Goal: Information Seeking & Learning: Learn about a topic

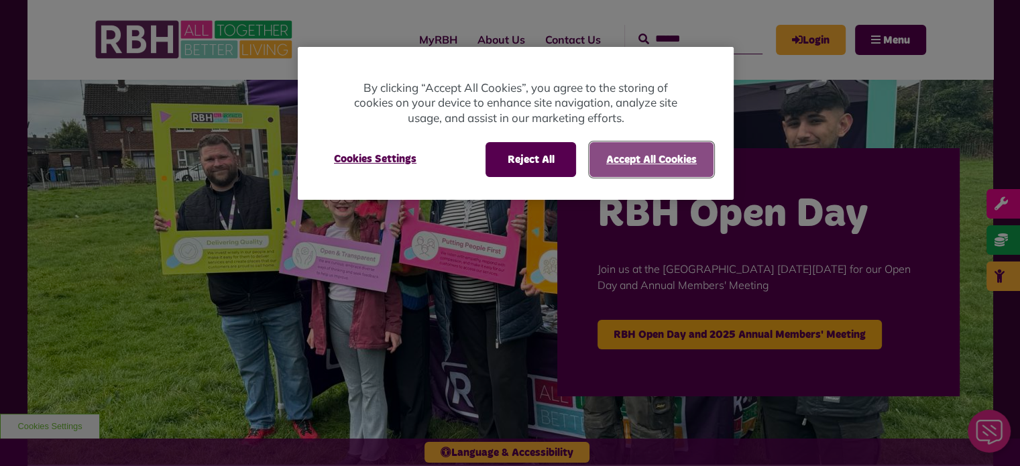
click at [612, 164] on button "Accept All Cookies" at bounding box center [651, 159] width 124 height 35
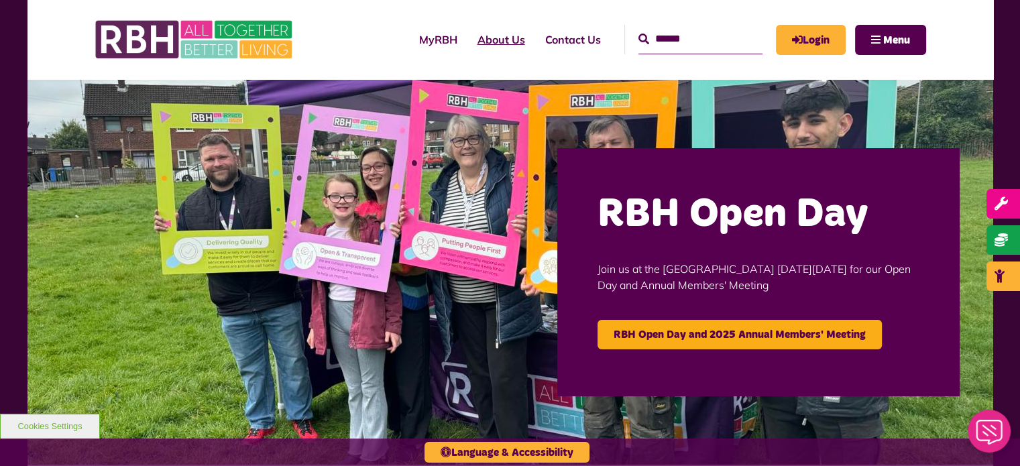
click at [496, 45] on link "About Us" at bounding box center [501, 39] width 68 height 36
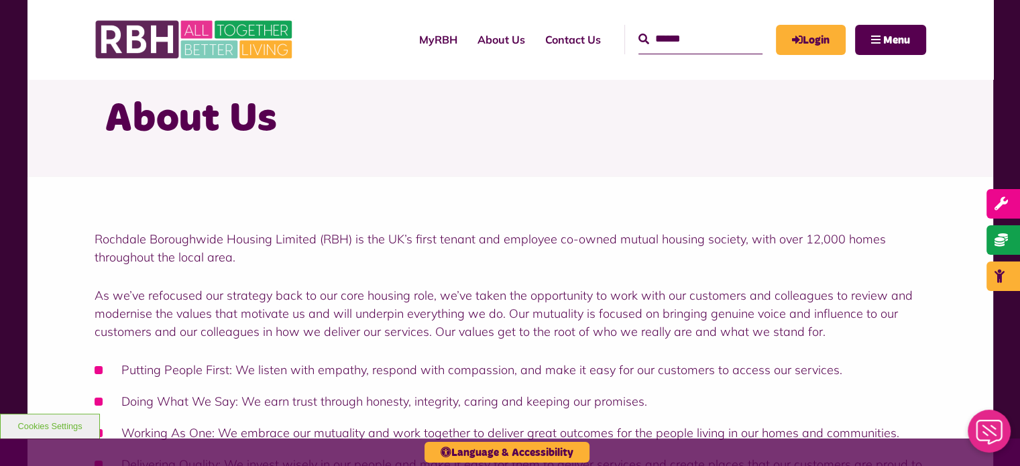
scroll to position [67, 0]
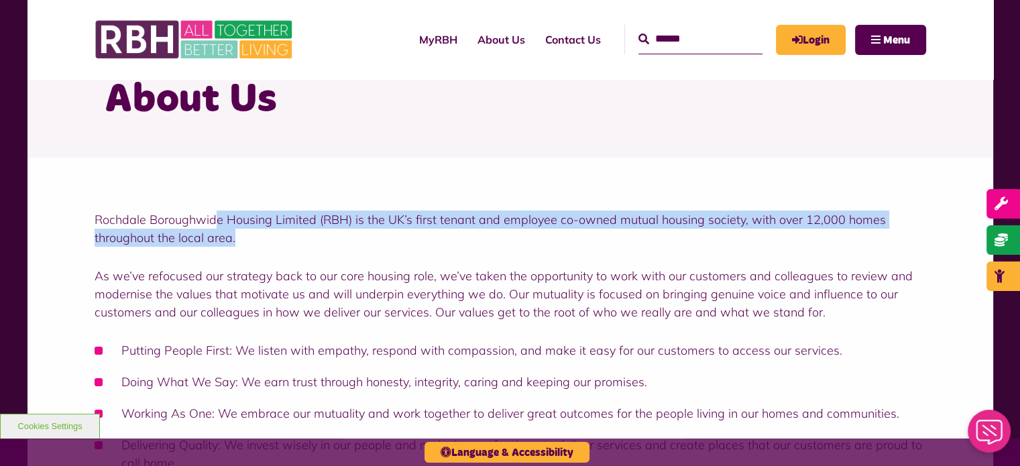
drag, startPoint x: 377, startPoint y: 239, endPoint x: 216, endPoint y: 214, distance: 162.9
click at [216, 214] on p "Rochdale Boroughwide Housing Limited (RBH) is the UK’s first tenant and employe…" at bounding box center [510, 228] width 831 height 36
drag, startPoint x: 135, startPoint y: 214, endPoint x: 383, endPoint y: 245, distance: 250.0
click at [383, 245] on p "Rochdale Boroughwide Housing Limited (RBH) is the UK’s first tenant and employe…" at bounding box center [510, 228] width 831 height 36
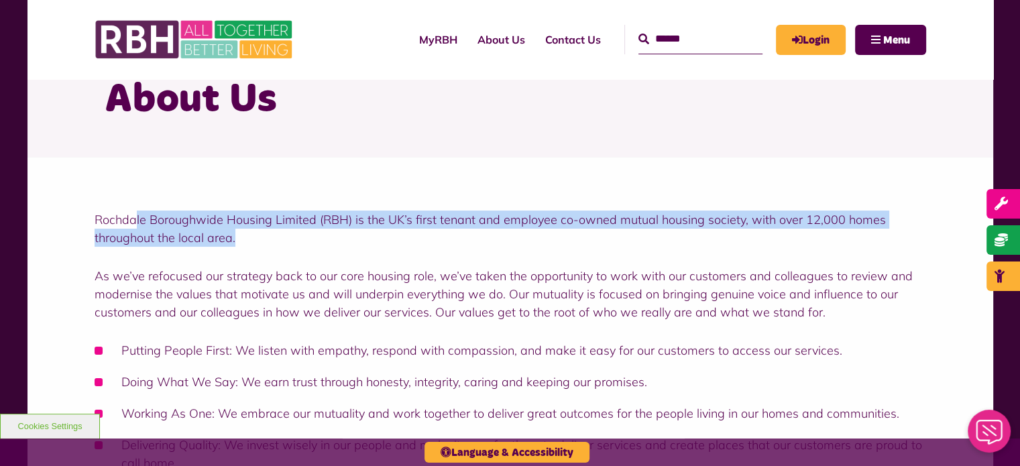
click at [383, 245] on p "Rochdale Boroughwide Housing Limited (RBH) is the UK’s first tenant and employe…" at bounding box center [510, 228] width 831 height 36
drag, startPoint x: 383, startPoint y: 245, endPoint x: 113, endPoint y: 207, distance: 272.8
click at [113, 207] on div "Rochdale Boroughwide Housing Limited (RBH) is the UK’s first tenant and employe…" at bounding box center [509, 353] width 965 height 393
drag, startPoint x: 113, startPoint y: 207, endPoint x: 314, endPoint y: 238, distance: 204.1
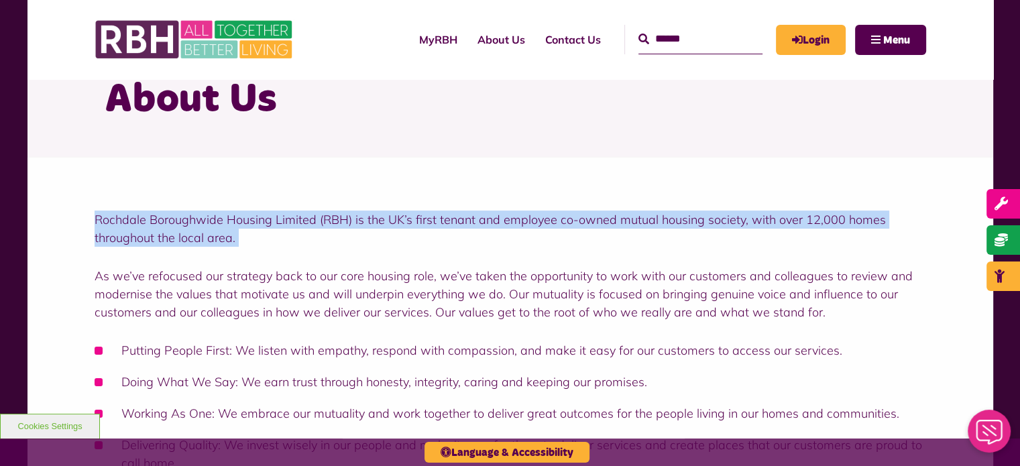
click at [314, 238] on div "Rochdale Boroughwide Housing Limited (RBH) is the UK’s first tenant and employe…" at bounding box center [509, 353] width 965 height 393
click at [314, 238] on p "Rochdale Boroughwide Housing Limited (RBH) is the UK’s first tenant and employe…" at bounding box center [510, 228] width 831 height 36
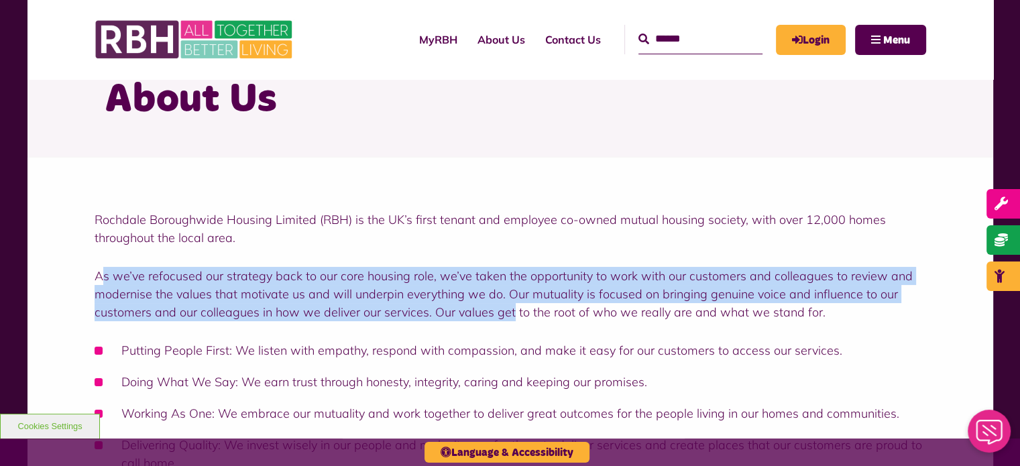
drag, startPoint x: 105, startPoint y: 265, endPoint x: 511, endPoint y: 310, distance: 409.4
click at [511, 310] on div "Rochdale Boroughwide Housing Limited (RBH) is the UK’s first tenant and employe…" at bounding box center [510, 356] width 831 height 293
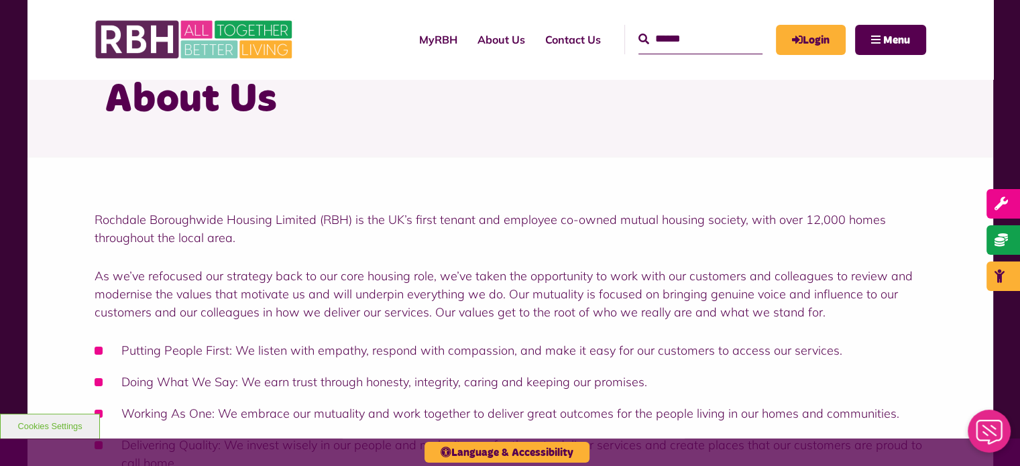
click at [512, 310] on p "As we’ve refocused our strategy back to our core housing role, we’ve taken the …" at bounding box center [510, 294] width 831 height 54
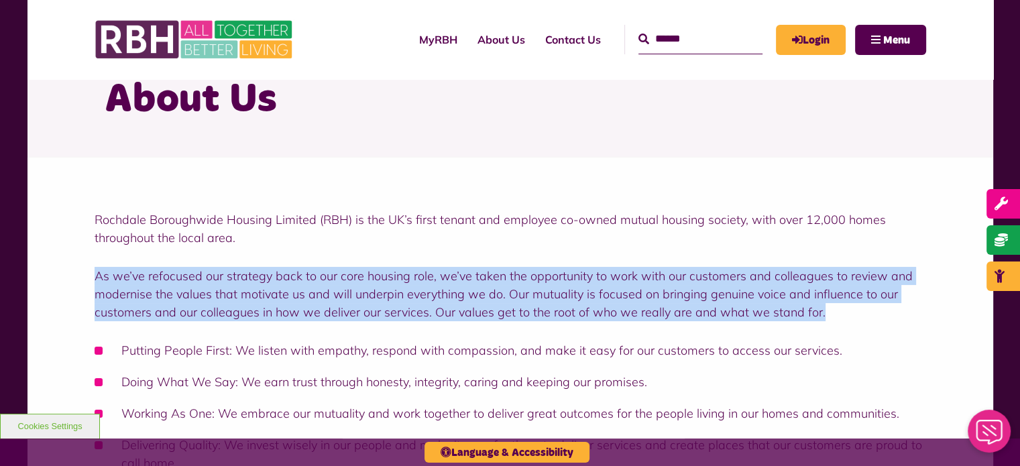
drag, startPoint x: 851, startPoint y: 318, endPoint x: 86, endPoint y: 281, distance: 765.8
click at [86, 281] on div "Rochdale Boroughwide Housing Limited (RBH) is the UK’s first tenant and employe…" at bounding box center [509, 353] width 965 height 393
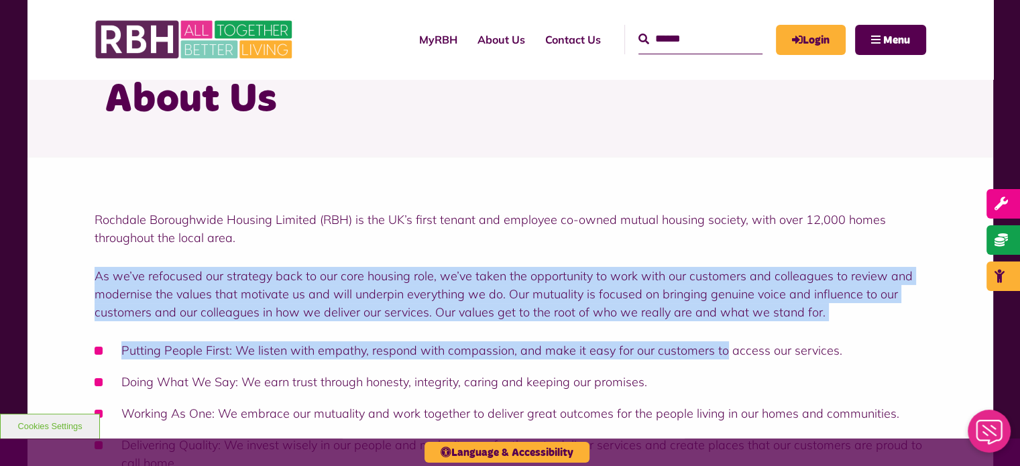
drag, startPoint x: 86, startPoint y: 278, endPoint x: 721, endPoint y: 330, distance: 636.9
click at [721, 330] on div "Rochdale Boroughwide Housing Limited (RBH) is the UK’s first tenant and employe…" at bounding box center [509, 353] width 965 height 393
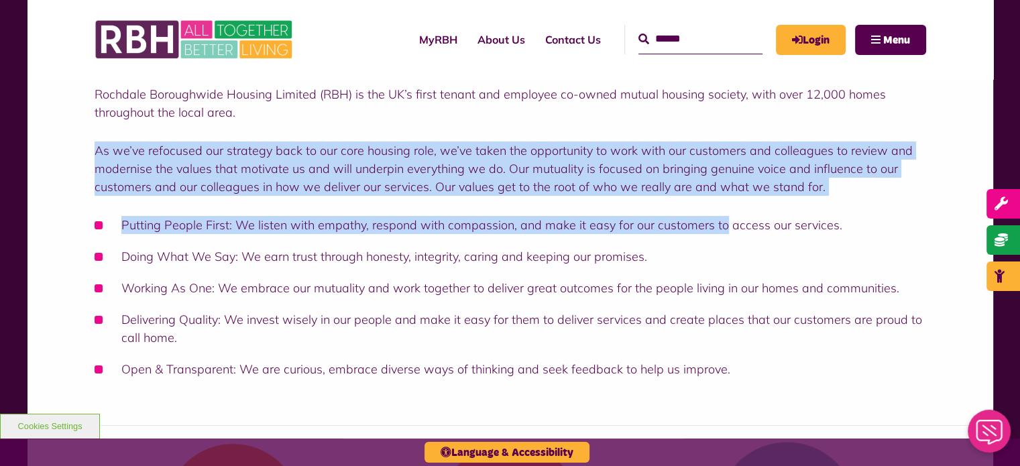
scroll to position [201, 0]
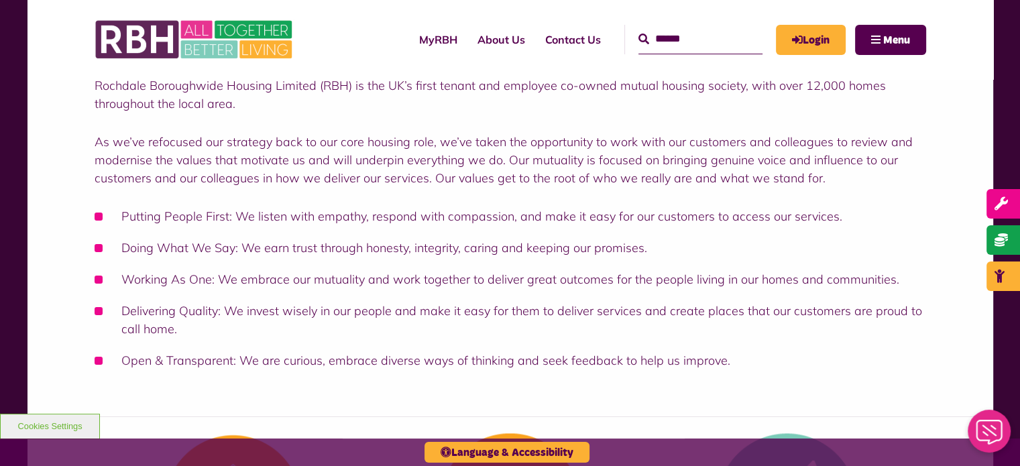
click at [491, 241] on li "Doing What We Say: We earn trust through honesty, integrity, caring and keeping…" at bounding box center [510, 248] width 831 height 18
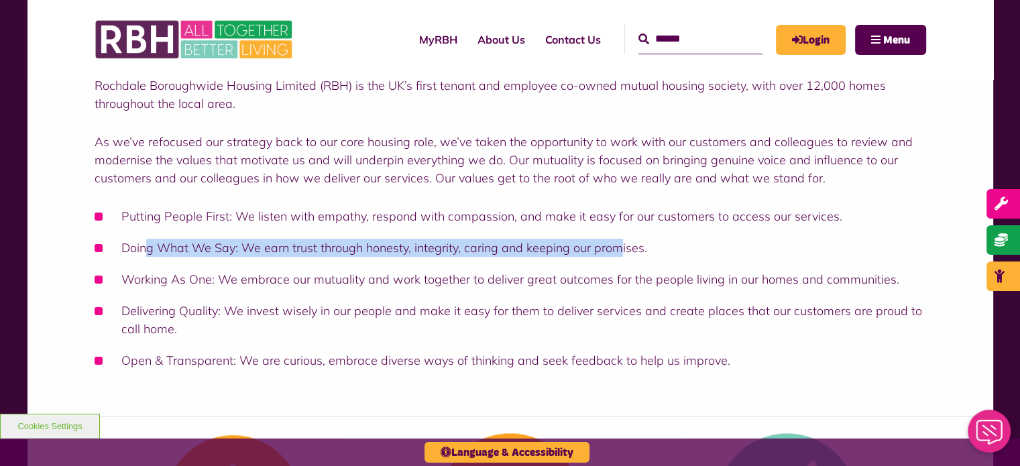
drag, startPoint x: 147, startPoint y: 226, endPoint x: 629, endPoint y: 230, distance: 482.0
click at [629, 230] on ul "Putting People First: We listen with empathy, respond with compassion, and make…" at bounding box center [510, 288] width 831 height 162
